Goal: Transaction & Acquisition: Purchase product/service

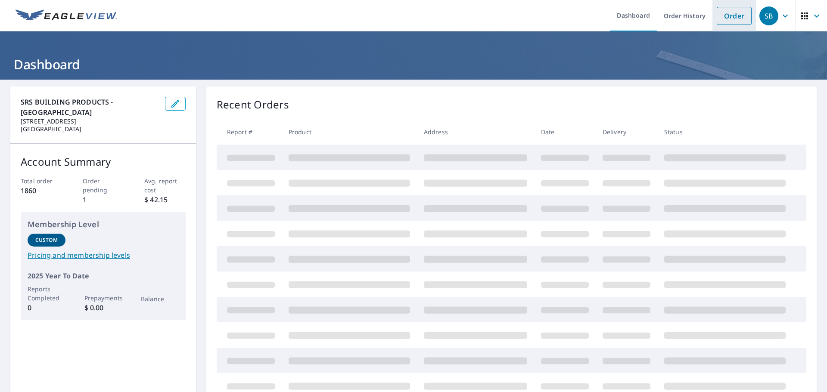
click at [734, 15] on link "Order" at bounding box center [734, 16] width 35 height 18
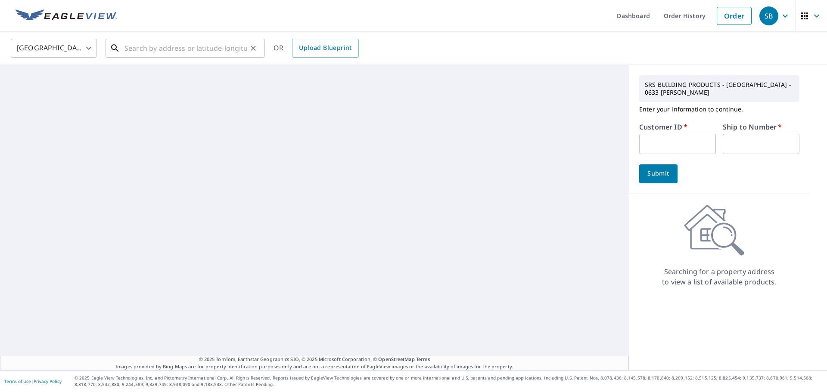
click at [178, 53] on input "text" at bounding box center [185, 48] width 123 height 24
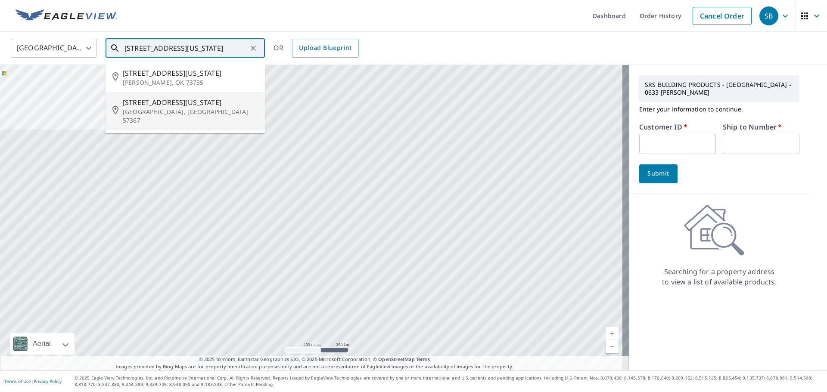
click at [153, 109] on p "[GEOGRAPHIC_DATA], [GEOGRAPHIC_DATA] 57367" at bounding box center [190, 116] width 135 height 17
type input "[STREET_ADDRESS][US_STATE][PERSON_NAME]"
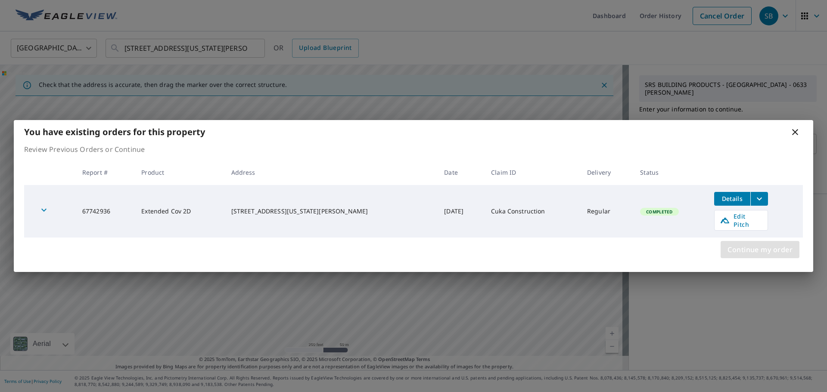
click at [774, 245] on span "Continue my order" at bounding box center [759, 250] width 65 height 12
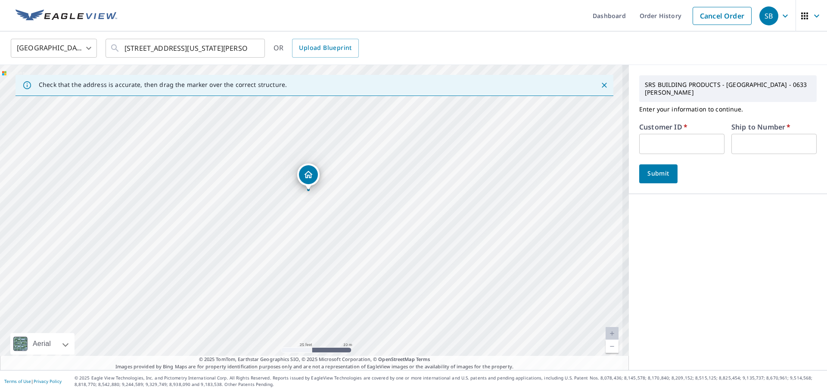
drag, startPoint x: 339, startPoint y: 252, endPoint x: 328, endPoint y: 252, distance: 10.3
click at [328, 252] on div "[STREET_ADDRESS][US_STATE][PERSON_NAME]" at bounding box center [314, 217] width 629 height 305
drag, startPoint x: 385, startPoint y: 229, endPoint x: 354, endPoint y: 255, distance: 41.0
click at [354, 255] on div "[STREET_ADDRESS][US_STATE][PERSON_NAME]" at bounding box center [314, 217] width 629 height 305
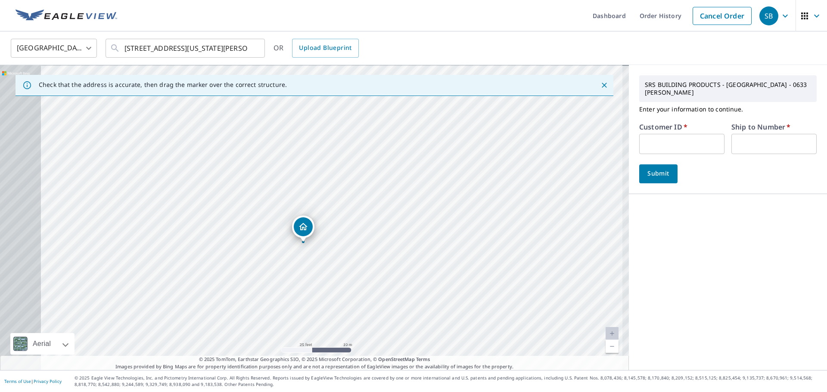
drag, startPoint x: 364, startPoint y: 234, endPoint x: 381, endPoint y: 245, distance: 20.4
click at [381, 245] on div "[STREET_ADDRESS][US_STATE][PERSON_NAME]" at bounding box center [314, 217] width 629 height 305
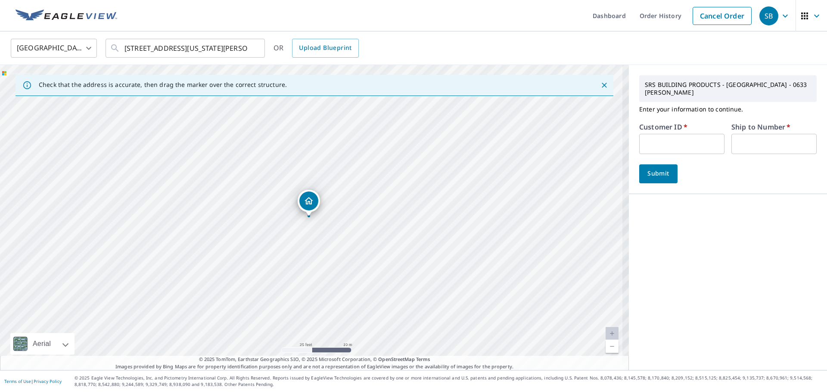
drag, startPoint x: 372, startPoint y: 286, endPoint x: 357, endPoint y: 221, distance: 66.6
click at [357, 221] on div "[STREET_ADDRESS][US_STATE][PERSON_NAME]" at bounding box center [314, 217] width 629 height 305
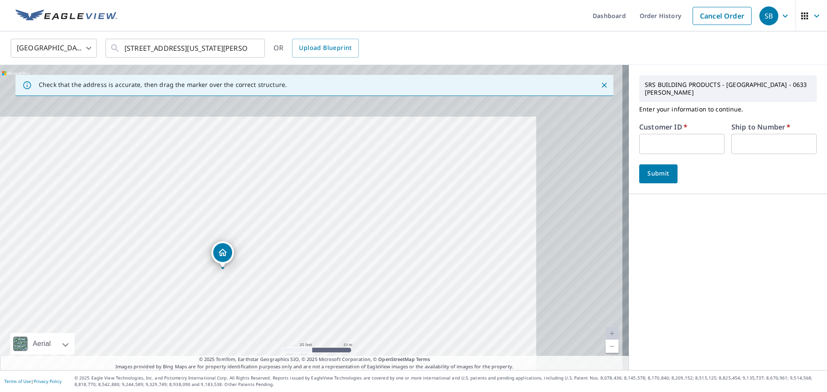
drag, startPoint x: 500, startPoint y: 172, endPoint x: 414, endPoint y: 224, distance: 100.5
click at [414, 224] on div "[STREET_ADDRESS][US_STATE][PERSON_NAME]" at bounding box center [314, 217] width 629 height 305
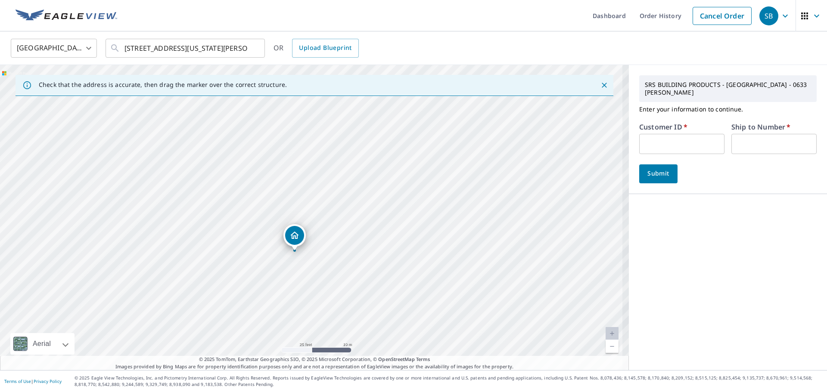
drag, startPoint x: 356, startPoint y: 214, endPoint x: 332, endPoint y: 220, distance: 24.8
click at [332, 220] on div "[STREET_ADDRESS][US_STATE][PERSON_NAME]" at bounding box center [314, 217] width 629 height 305
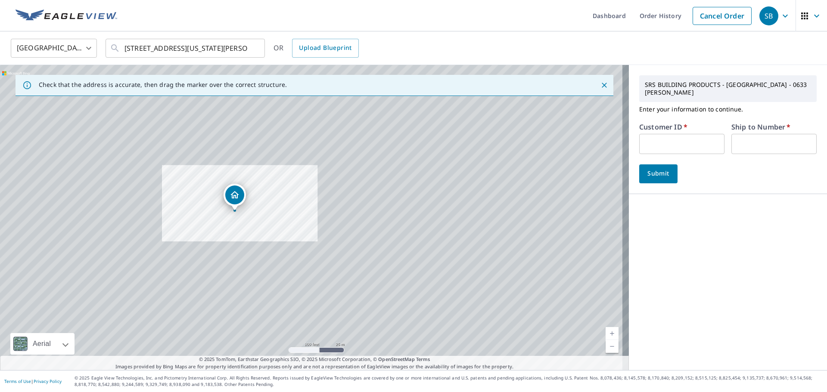
drag, startPoint x: 387, startPoint y: 252, endPoint x: 250, endPoint y: 216, distance: 141.1
click at [250, 216] on div "[STREET_ADDRESS][US_STATE][PERSON_NAME]" at bounding box center [314, 217] width 629 height 305
